Goal: Transaction & Acquisition: Purchase product/service

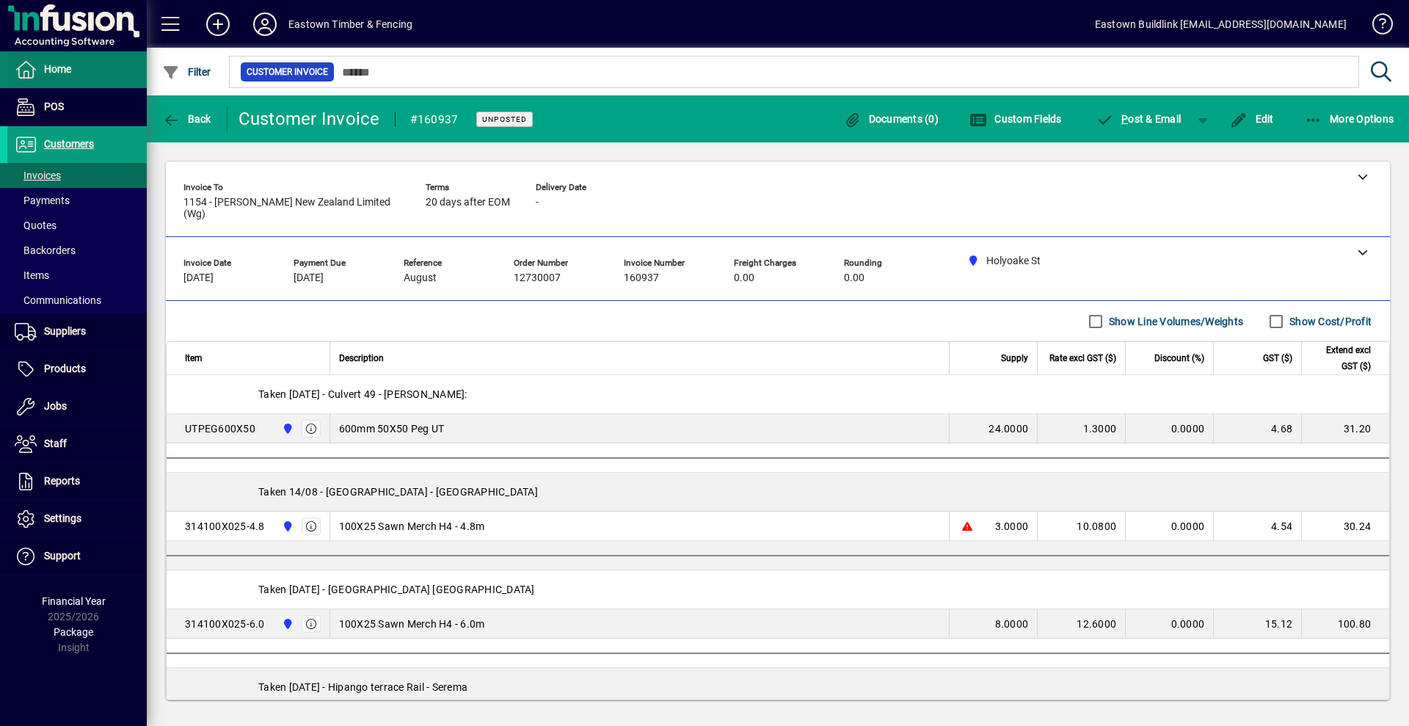
click at [57, 62] on span "Home" at bounding box center [39, 70] width 64 height 18
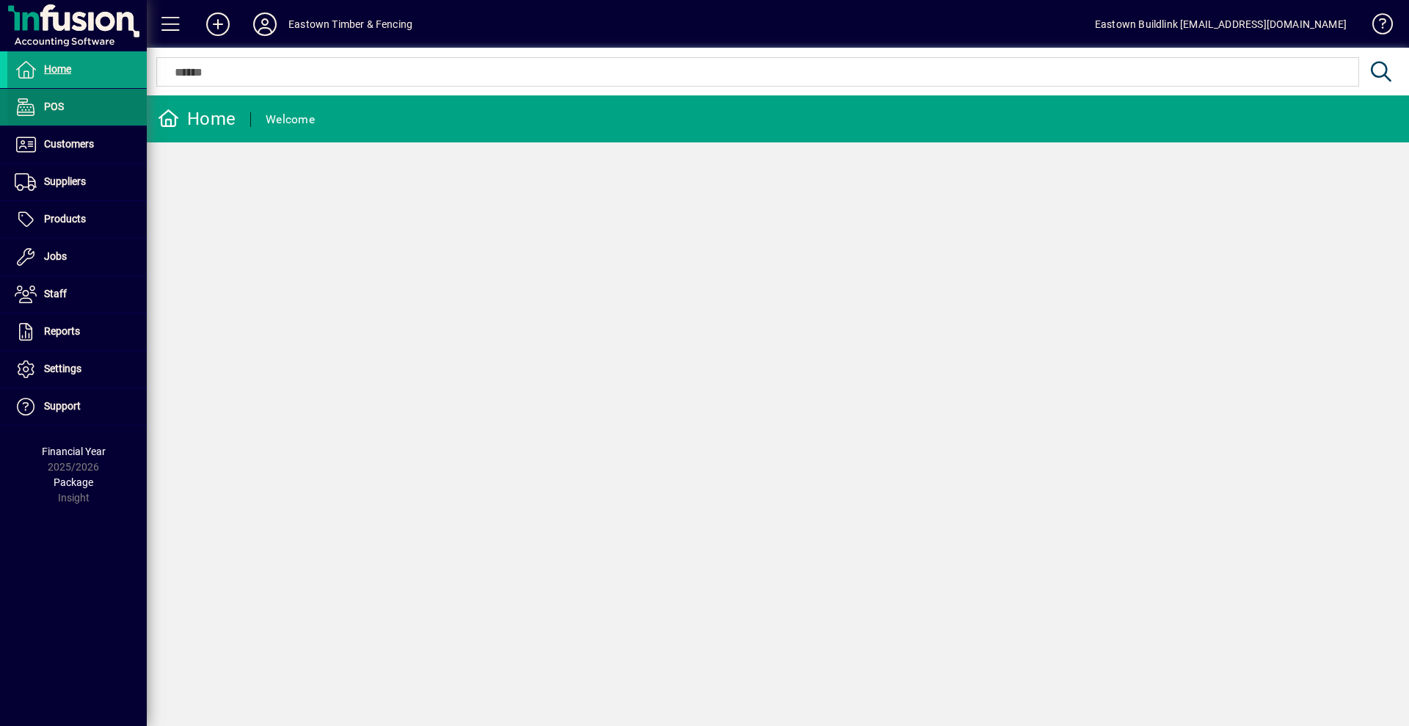
click at [128, 117] on span at bounding box center [76, 107] width 139 height 35
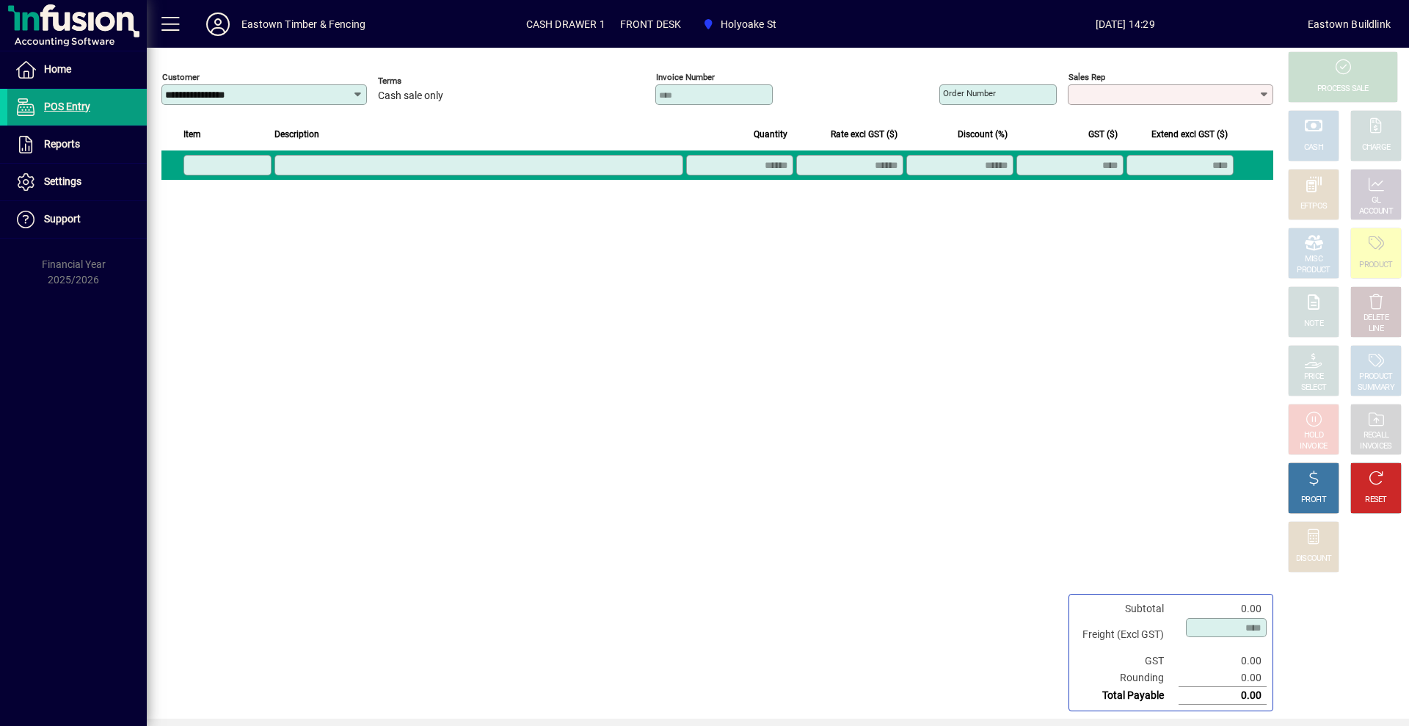
click at [1105, 90] on input "Sales rep" at bounding box center [1164, 95] width 187 height 12
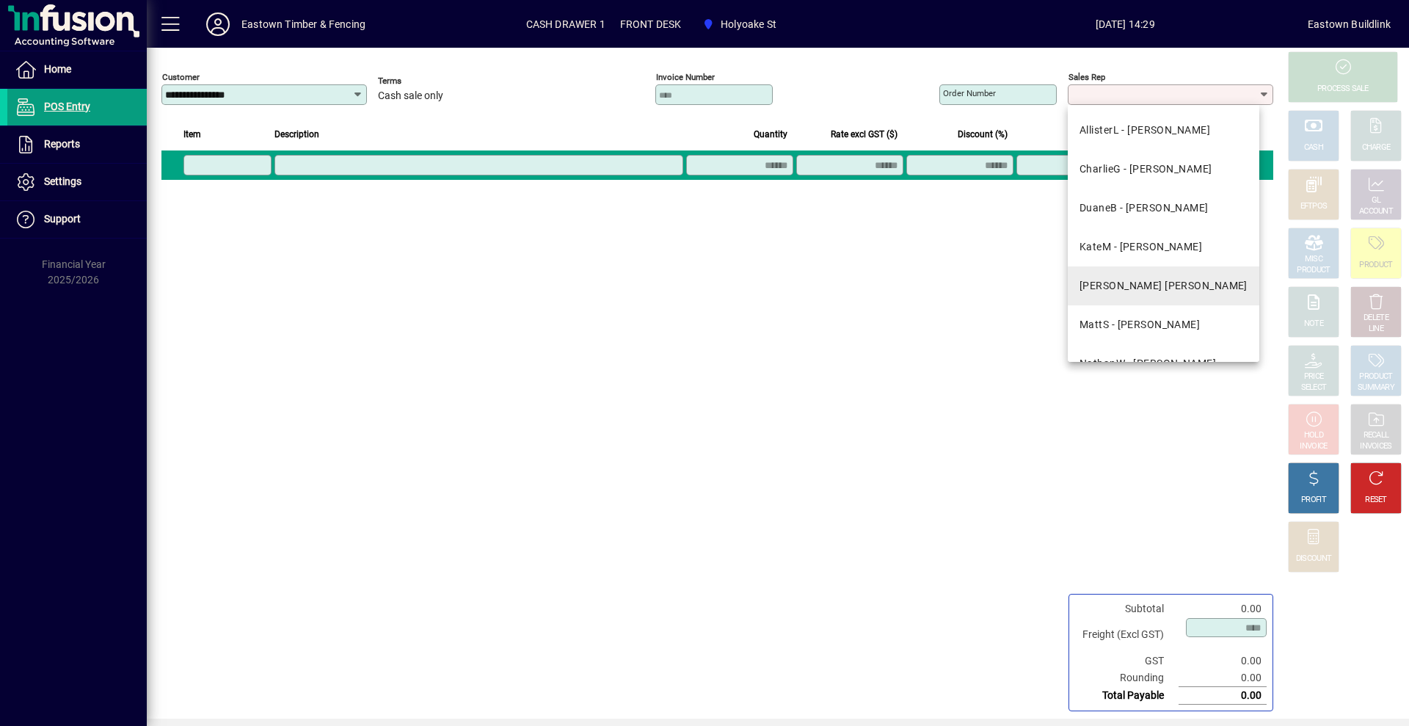
click at [1109, 282] on div "[PERSON_NAME] [PERSON_NAME]" at bounding box center [1163, 285] width 168 height 15
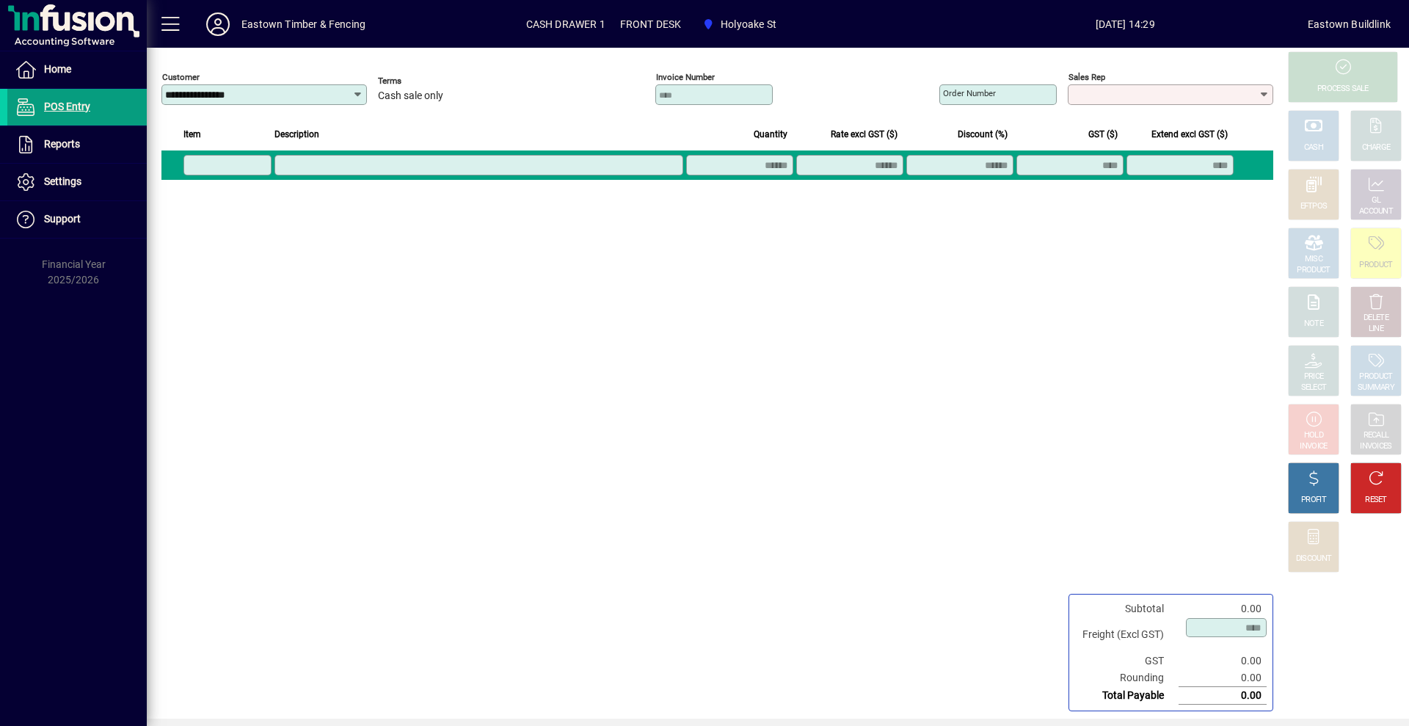
type input "**********"
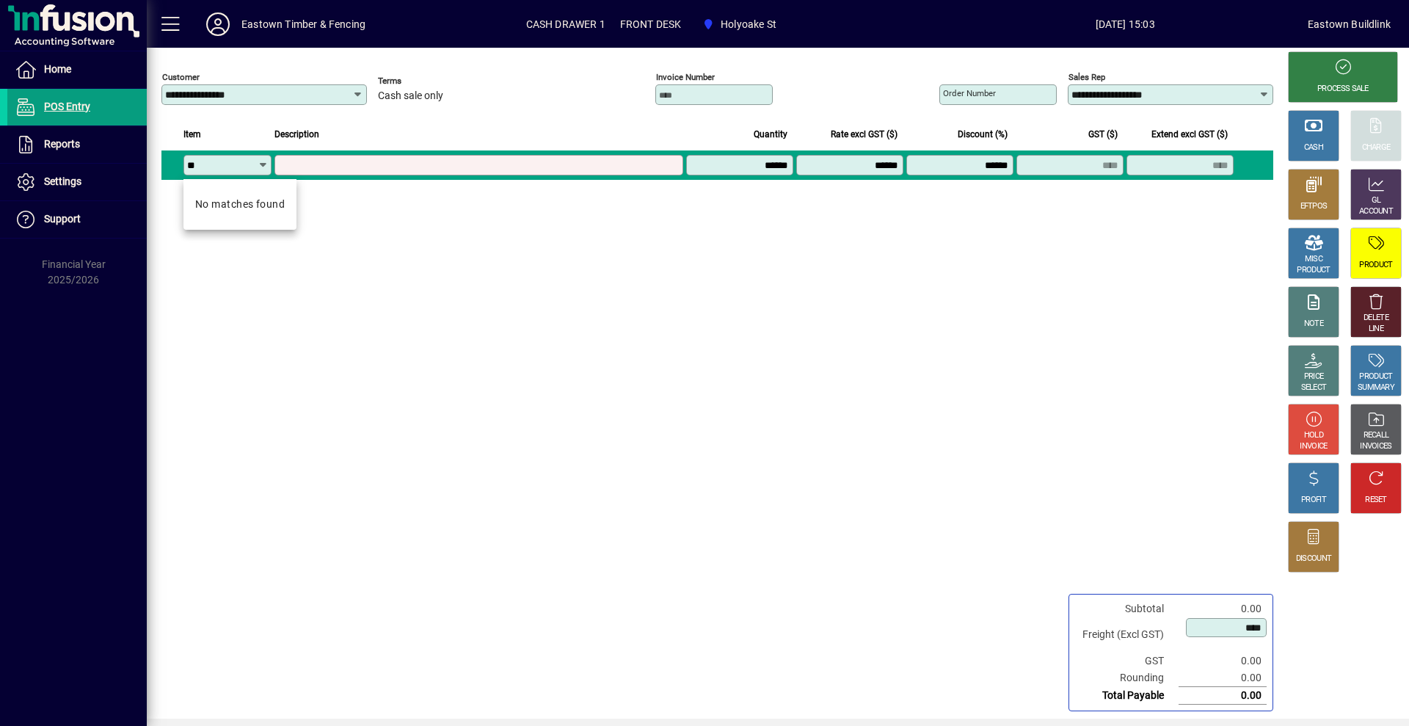
type input "*"
